Goal: Task Accomplishment & Management: Manage account settings

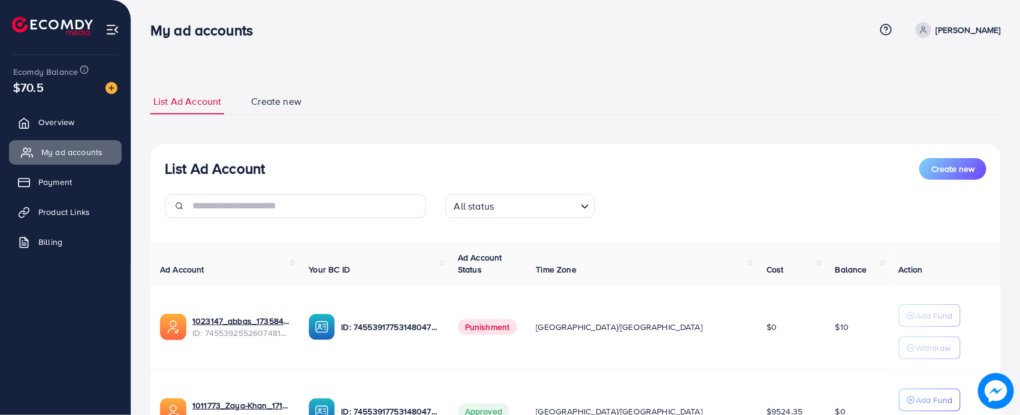
click at [55, 144] on link "My ad accounts" at bounding box center [65, 152] width 113 height 24
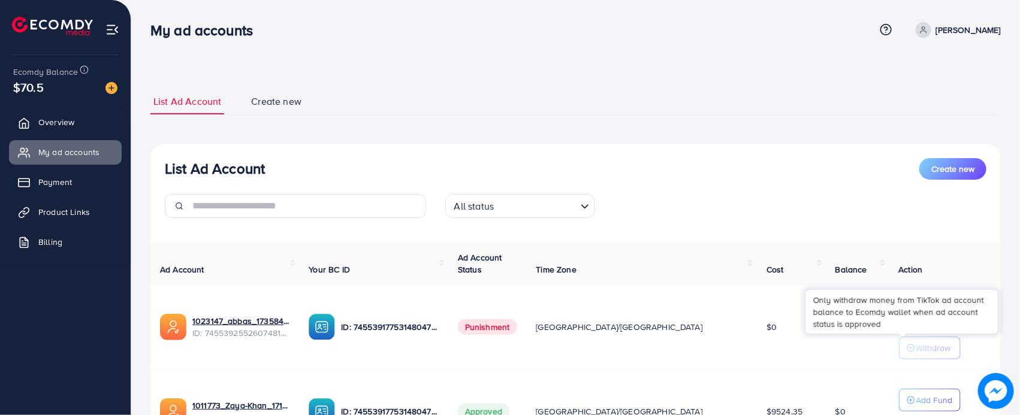
scroll to position [126, 0]
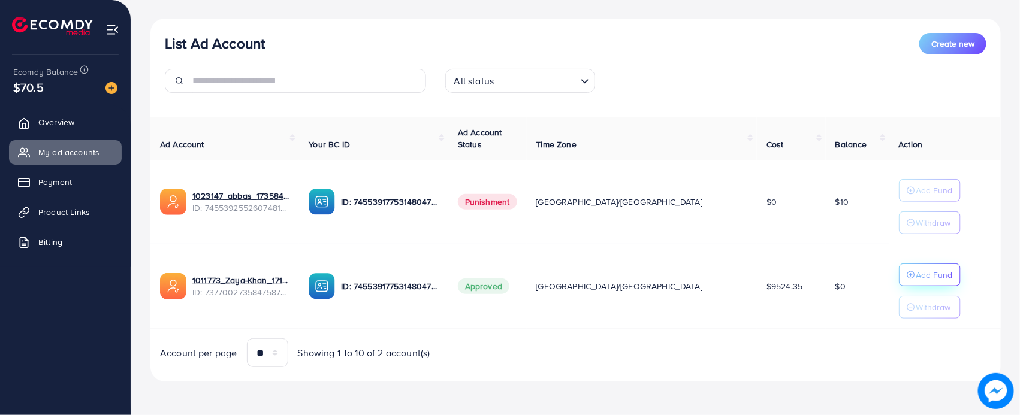
click at [899, 283] on button "Add Fund" at bounding box center [930, 275] width 62 height 23
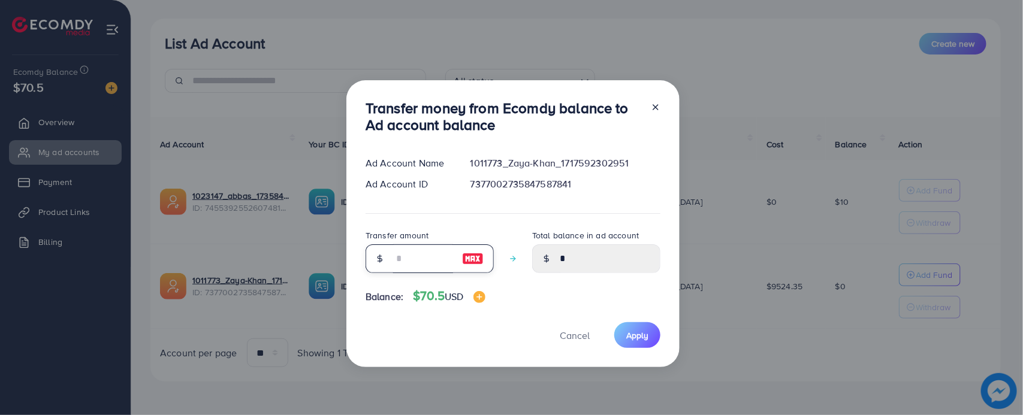
click at [417, 264] on input "number" at bounding box center [423, 259] width 60 height 29
type input "*"
type input "****"
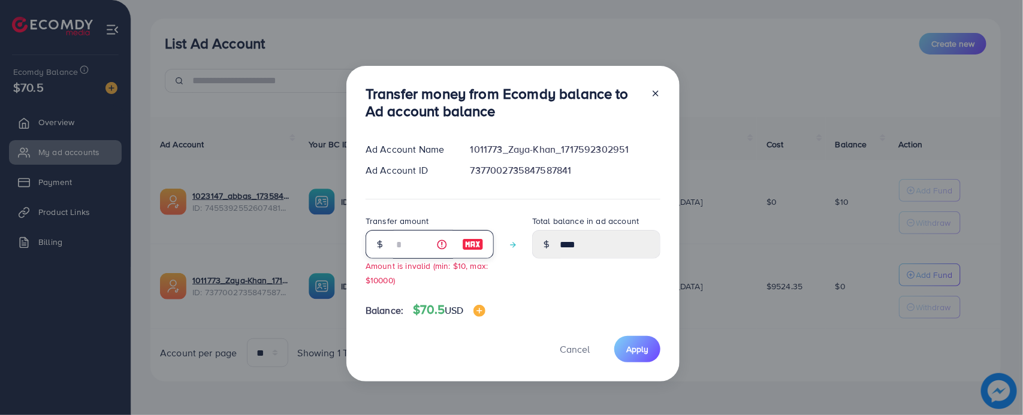
type input "**"
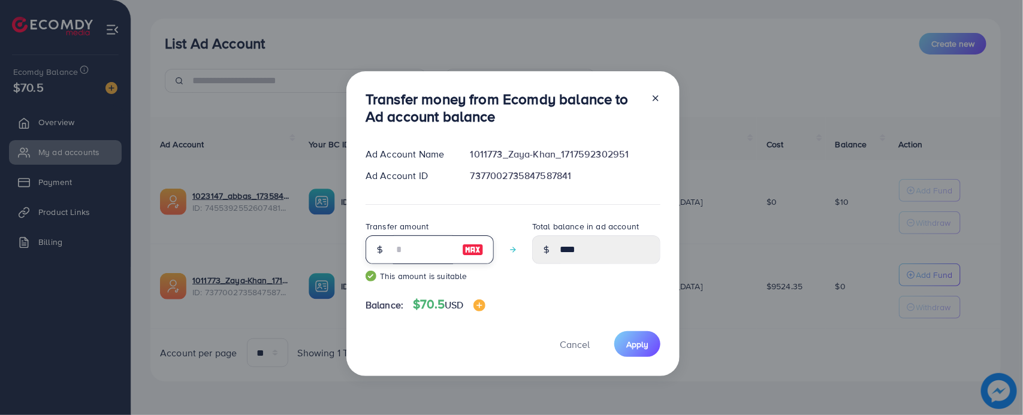
type input "*****"
type input "**"
click at [630, 331] on button "Apply" at bounding box center [637, 344] width 46 height 26
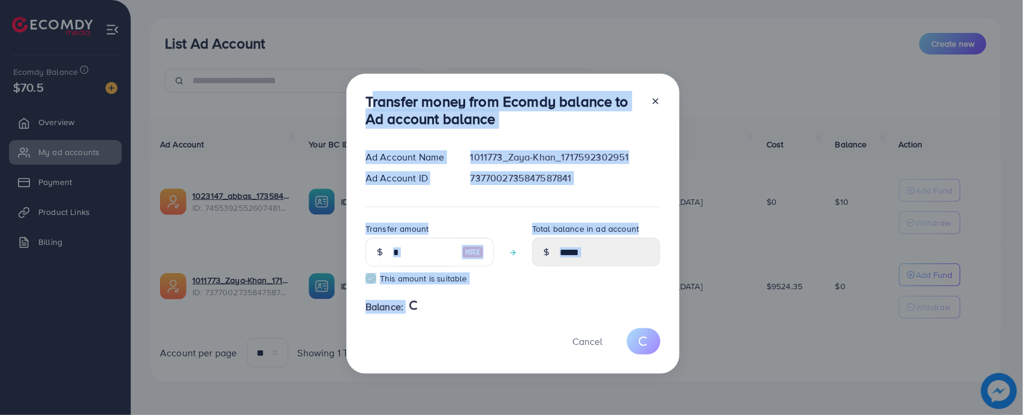
type input "*"
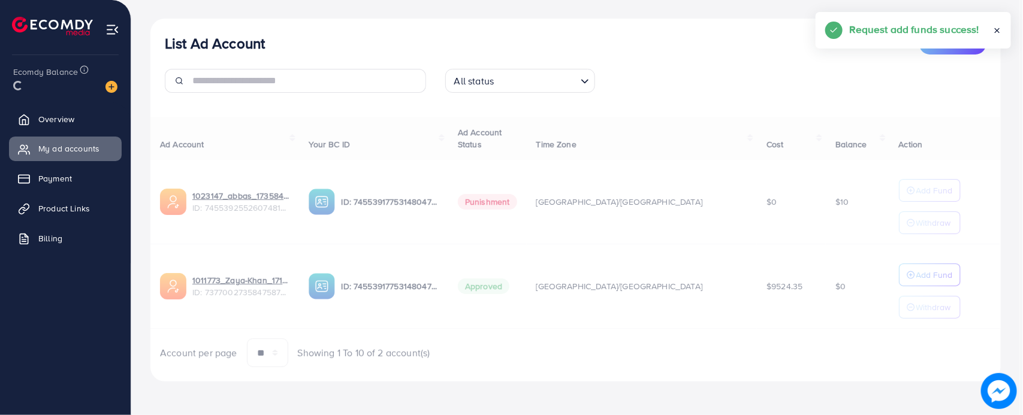
drag, startPoint x: 399, startPoint y: 182, endPoint x: 454, endPoint y: 363, distance: 189.1
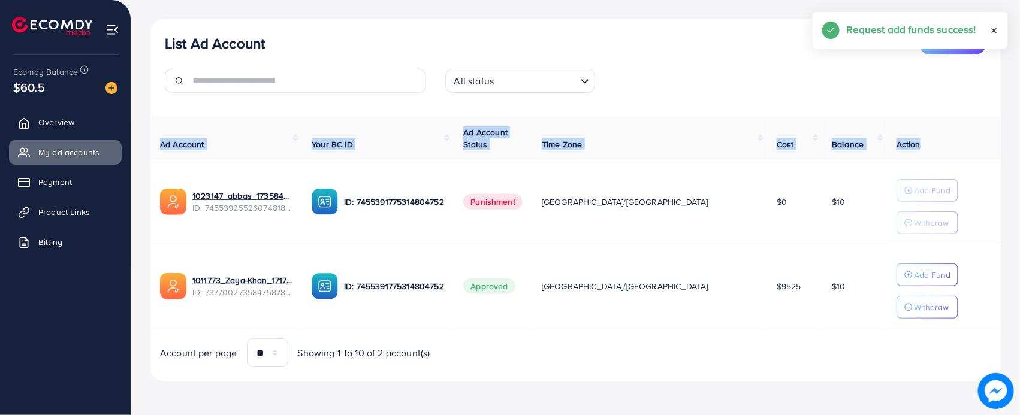
drag, startPoint x: 143, startPoint y: 130, endPoint x: 912, endPoint y: 138, distance: 769.1
click at [906, 141] on div "List Ad Account Create new List Ad Account Create new All status Loading... Ad …" at bounding box center [575, 145] width 889 height 541
click at [912, 138] on th "Action" at bounding box center [944, 139] width 114 height 44
drag, startPoint x: 912, startPoint y: 138, endPoint x: 161, endPoint y: 119, distance: 751.4
click at [161, 119] on tr "Ad Account Your BC ID Ad Account Status Time Zone Cost Balance Action" at bounding box center [575, 139] width 851 height 44
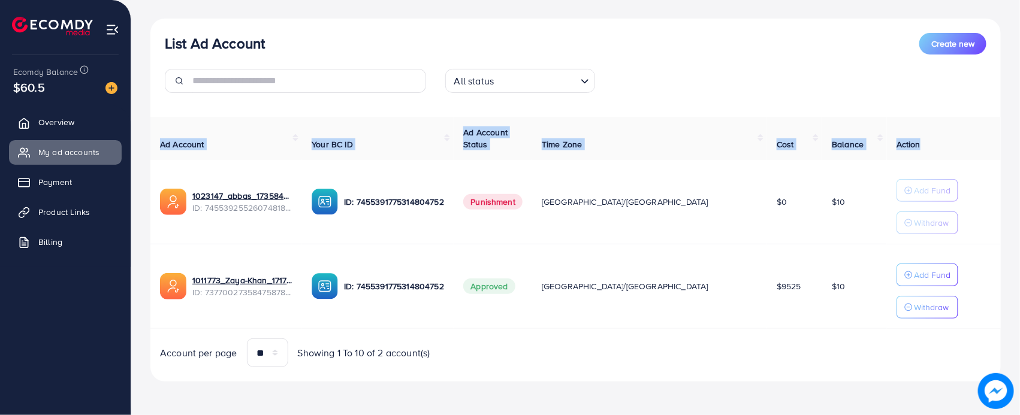
click at [160, 119] on th "Ad Account" at bounding box center [226, 139] width 152 height 44
drag, startPoint x: 218, startPoint y: 114, endPoint x: 898, endPoint y: 141, distance: 680.9
click at [898, 141] on div "Ad Account Your BC ID Ad Account Status Time Zone Cost Balance Action 1023147_a…" at bounding box center [575, 242] width 851 height 251
click at [912, 143] on th "Action" at bounding box center [944, 139] width 114 height 44
drag, startPoint x: 468, startPoint y: 67, endPoint x: 668, endPoint y: 67, distance: 200.8
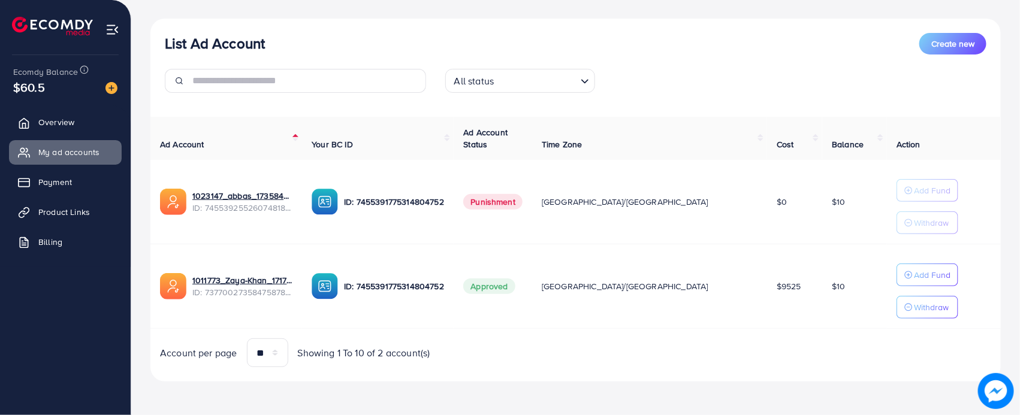
click at [694, 67] on div "List Ad Account Create new All status Loading..." at bounding box center [575, 68] width 851 height 70
